Goal: Information Seeking & Learning: Learn about a topic

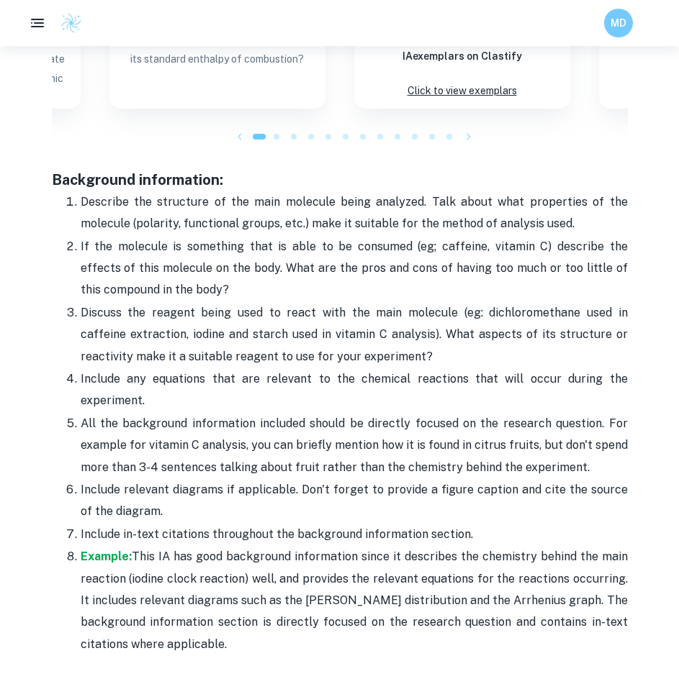
scroll to position [1799, 0]
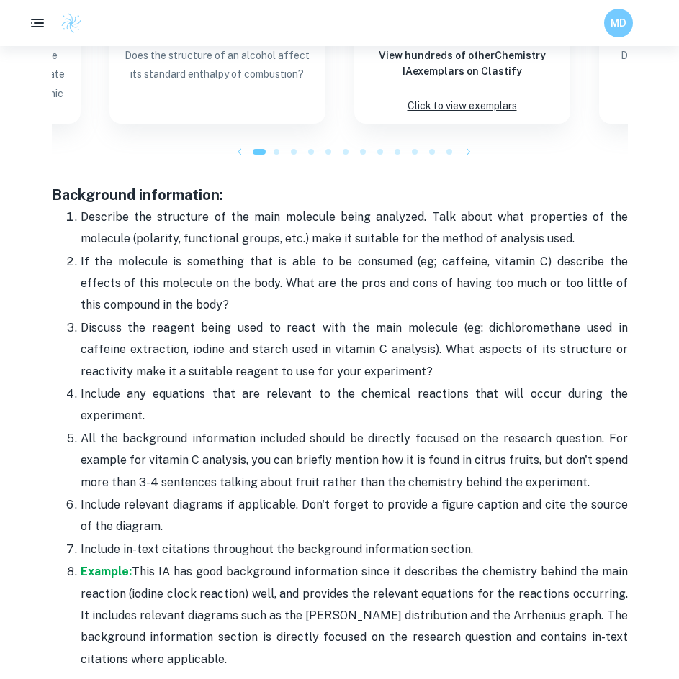
drag, startPoint x: 48, startPoint y: 189, endPoint x: 235, endPoint y: 655, distance: 502.3
copy div "Loremipsum dolorsitame: Consecte adi elitseddo ei tem inci utlabore etdol magna…"
click at [306, 225] on p "Describe the structure of the main molecule being analyzed. Talk about what pro…" at bounding box center [354, 229] width 547 height 44
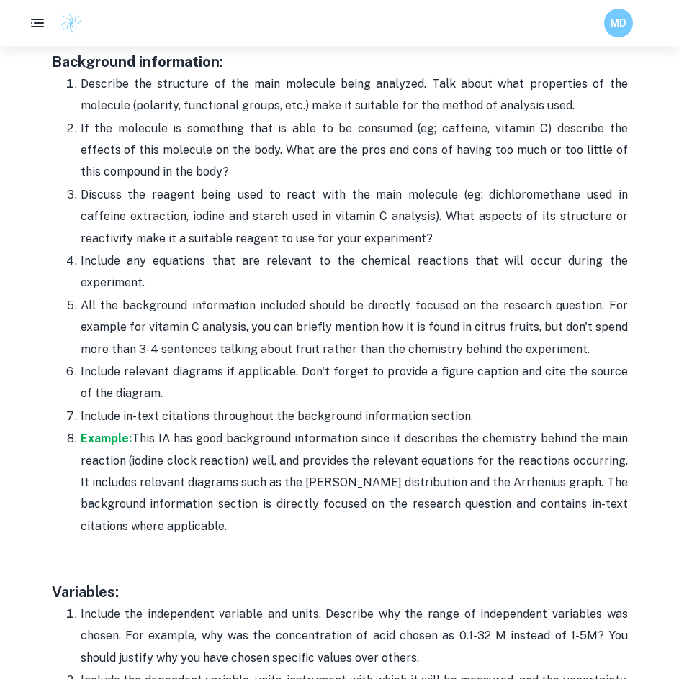
scroll to position [1871, 0]
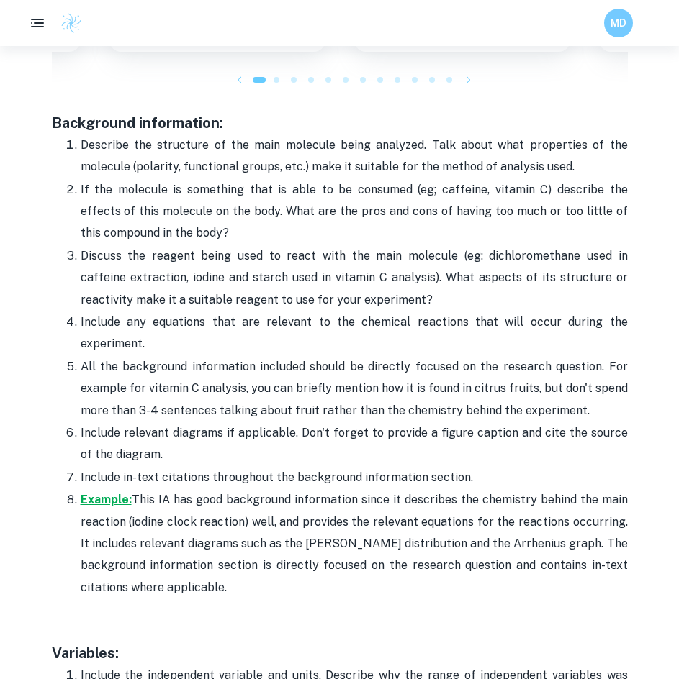
click at [90, 503] on strong "Example:" at bounding box center [106, 500] width 51 height 14
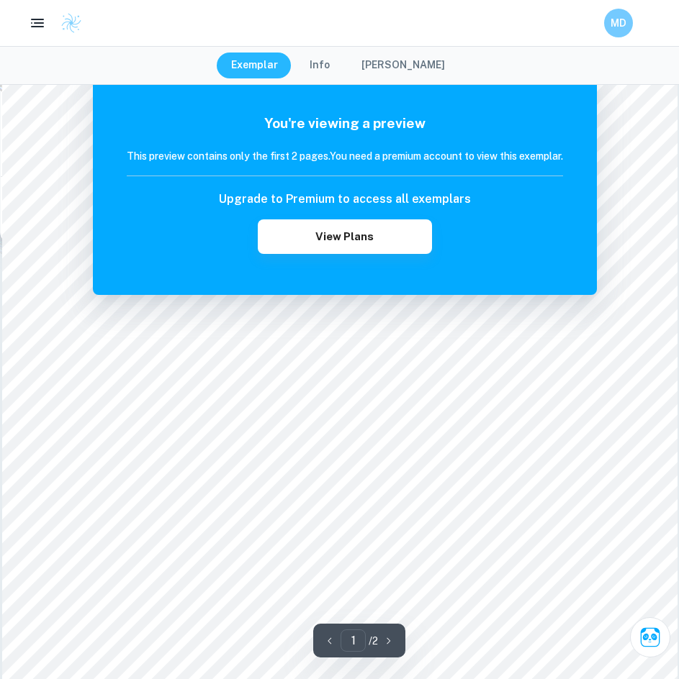
scroll to position [288, 0]
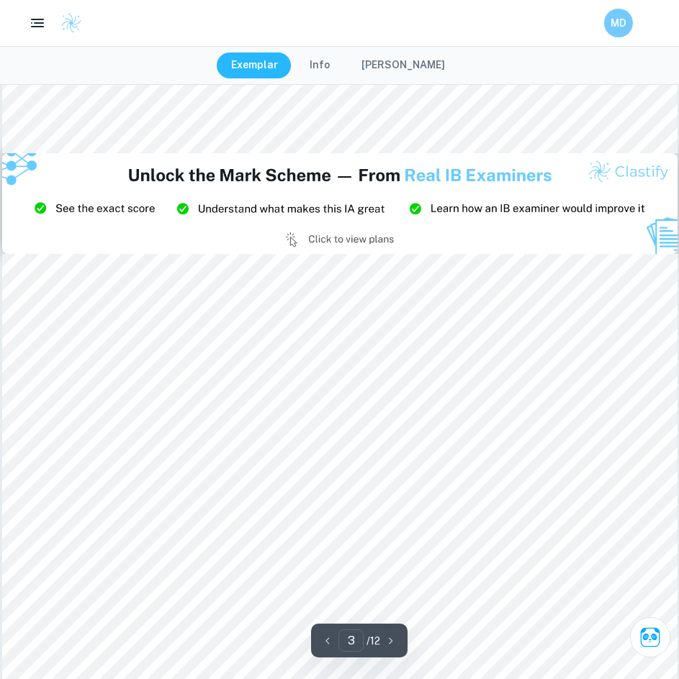
type input "2"
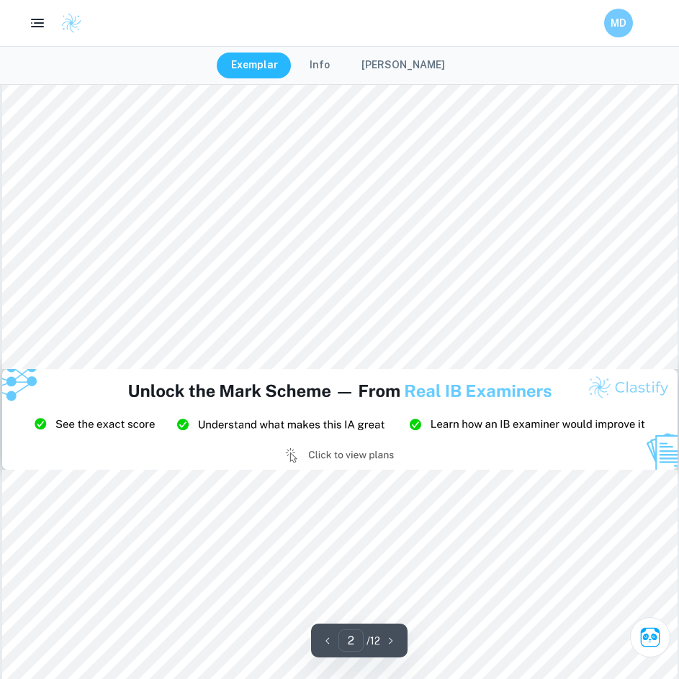
scroll to position [1512, 0]
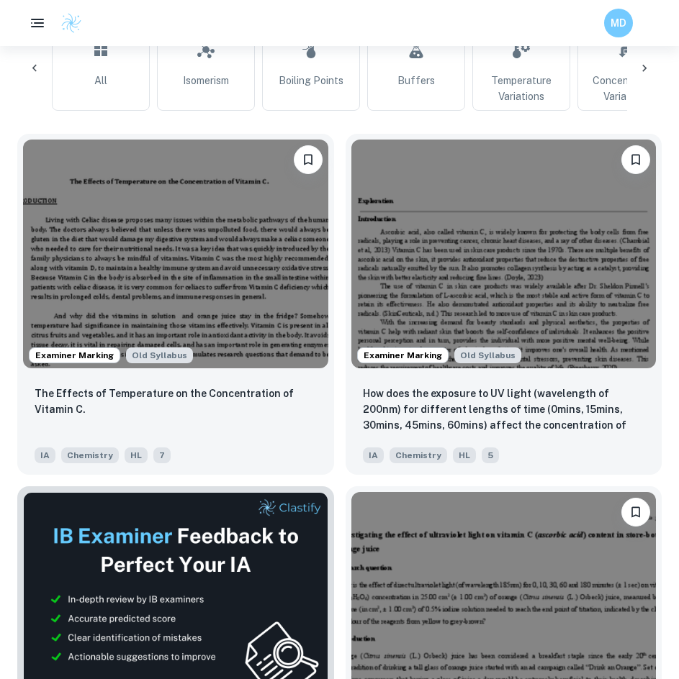
scroll to position [0, 189]
